Goal: Task Accomplishment & Management: Manage account settings

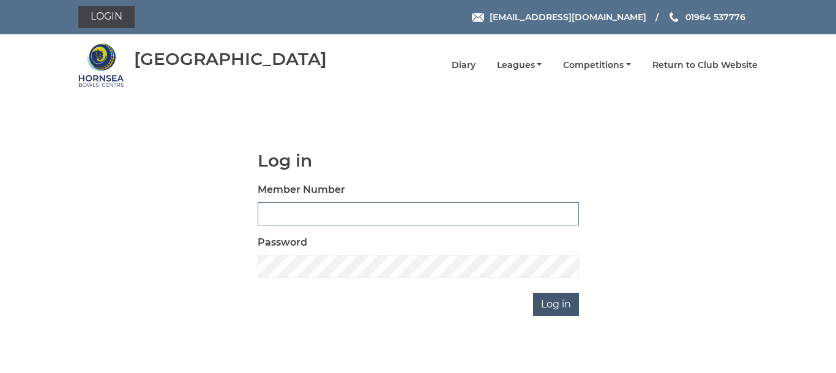
type input "0086"
click at [555, 306] on input "Log in" at bounding box center [556, 304] width 46 height 23
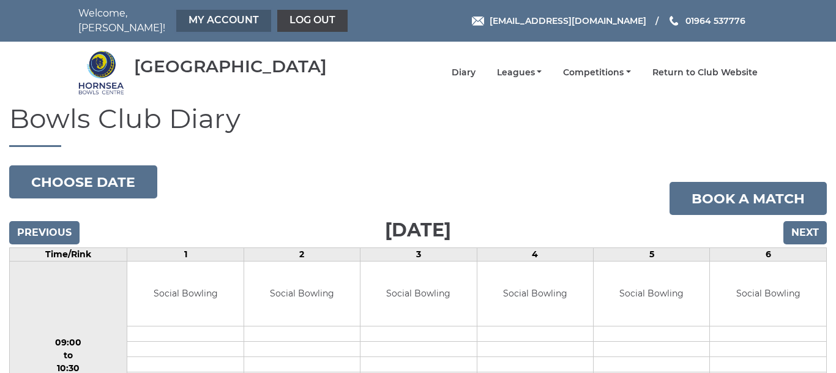
click at [204, 17] on link "My Account" at bounding box center [223, 21] width 95 height 22
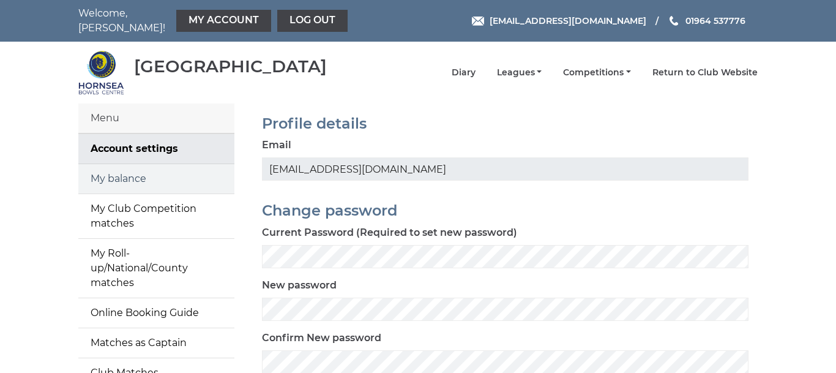
click at [111, 168] on link "My balance" at bounding box center [156, 178] width 156 height 29
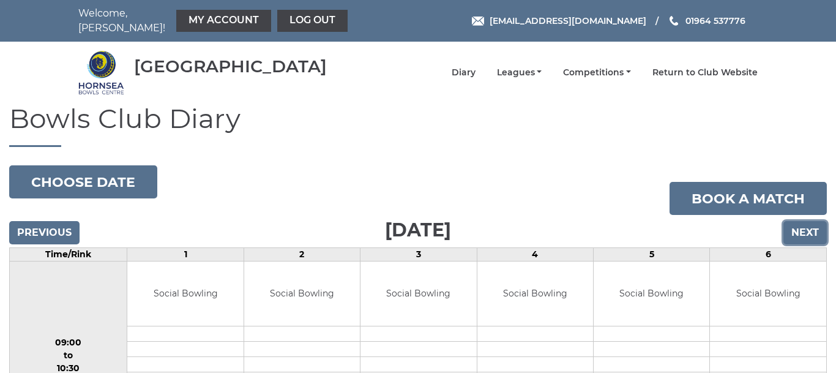
click at [803, 223] on input "Next" at bounding box center [805, 232] width 43 height 23
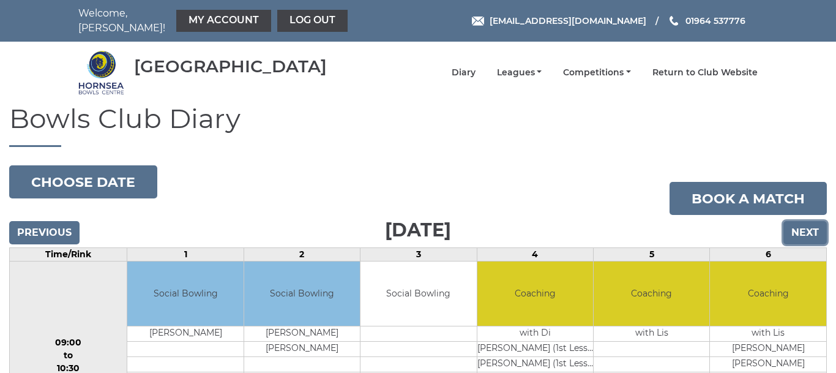
click at [804, 223] on input "Next" at bounding box center [805, 232] width 43 height 23
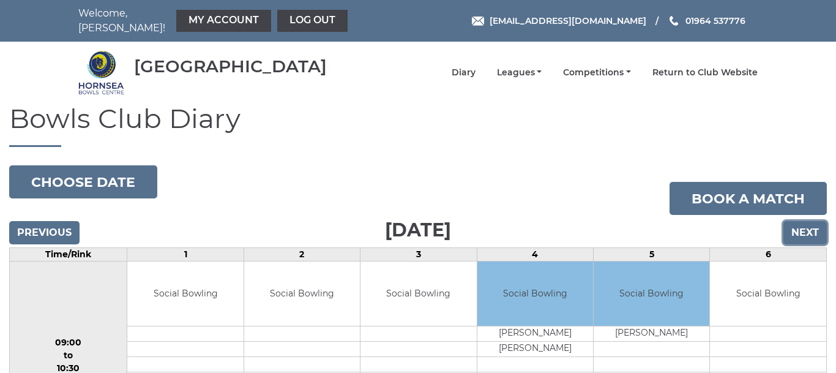
click at [804, 223] on input "Next" at bounding box center [805, 232] width 43 height 23
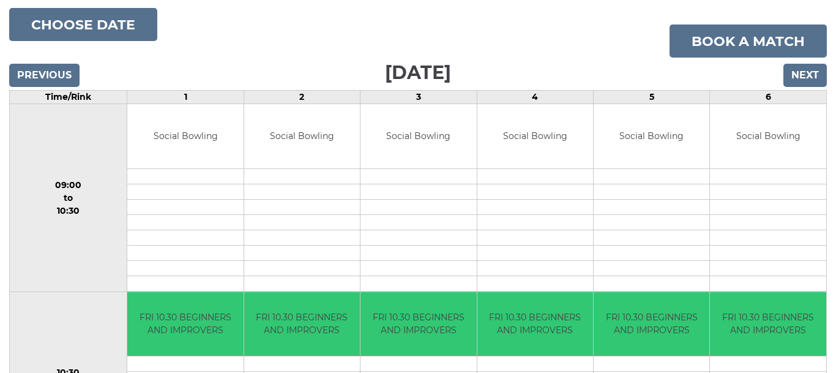
scroll to position [152, 0]
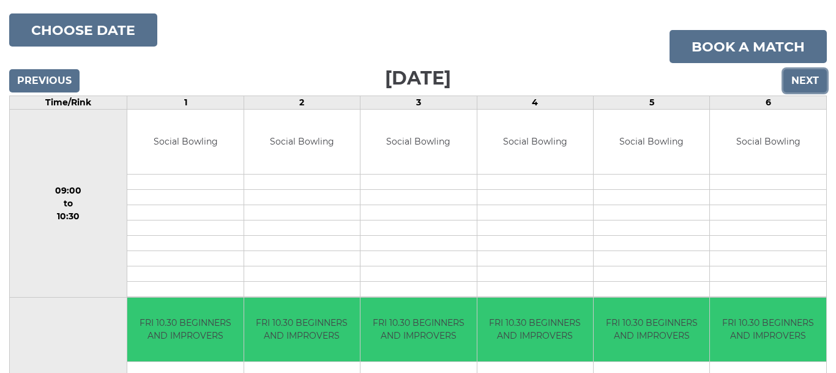
click at [809, 74] on input "Next" at bounding box center [805, 80] width 43 height 23
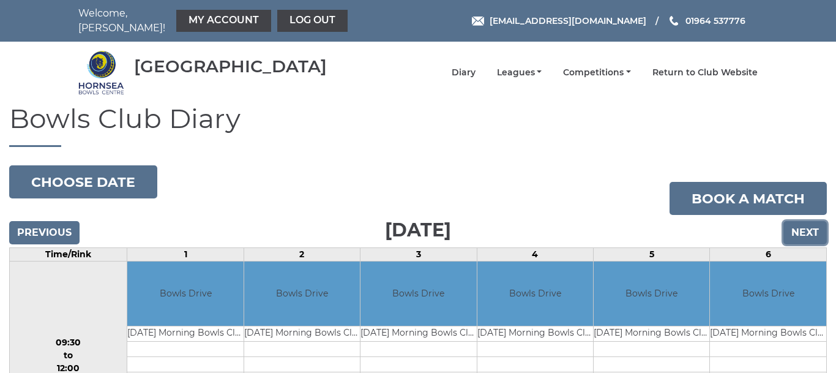
click at [801, 223] on input "Next" at bounding box center [805, 232] width 43 height 23
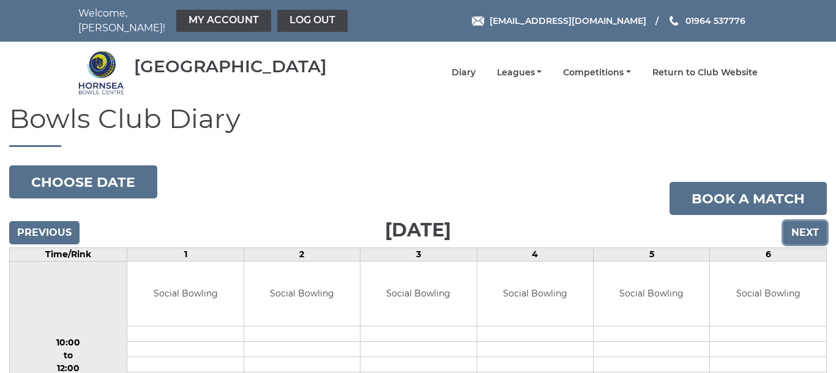
click at [801, 223] on input "Next" at bounding box center [805, 232] width 43 height 23
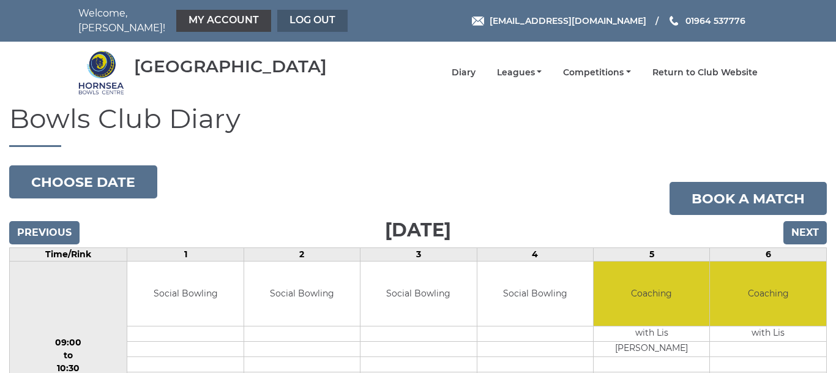
click at [297, 13] on link "Log out" at bounding box center [312, 21] width 70 height 22
